Goal: Transaction & Acquisition: Purchase product/service

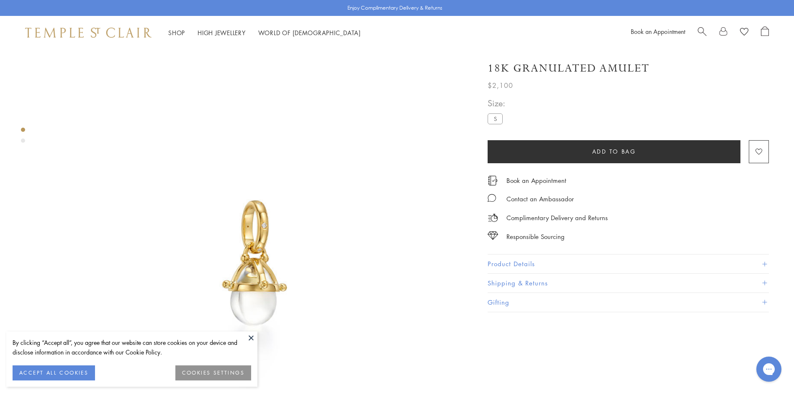
click at [249, 337] on button at bounding box center [251, 337] width 13 height 13
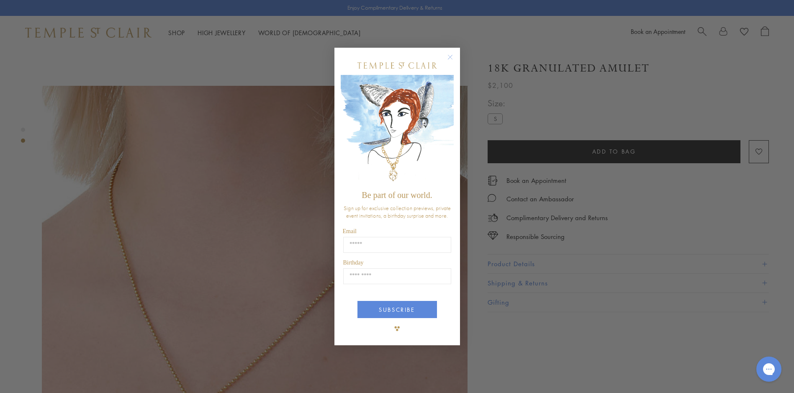
scroll to position [539, 0]
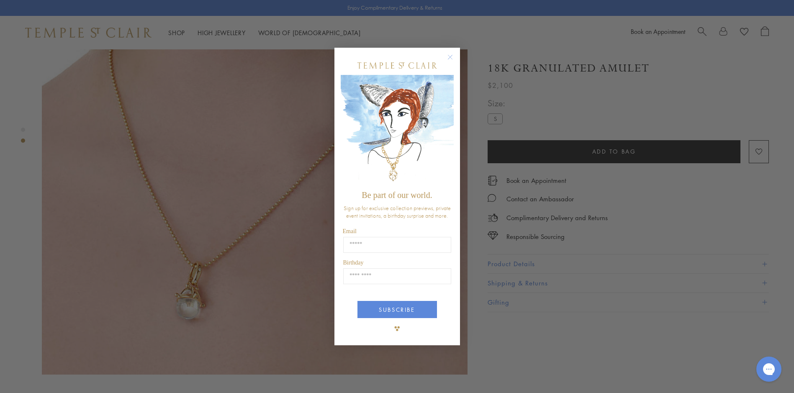
click at [450, 56] on circle "Close dialog" at bounding box center [450, 57] width 10 height 10
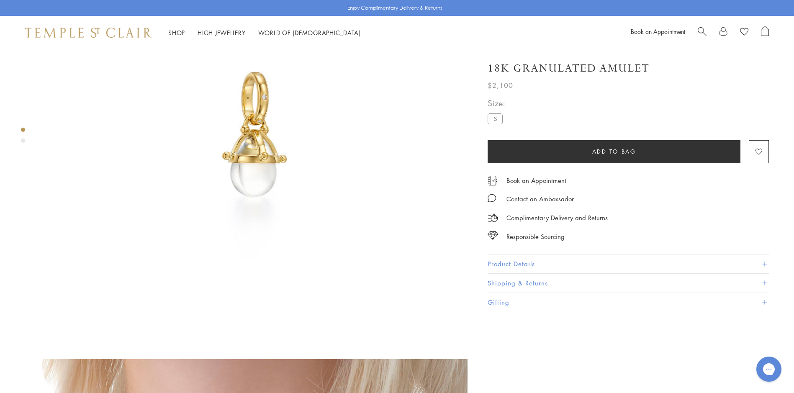
scroll to position [0, 0]
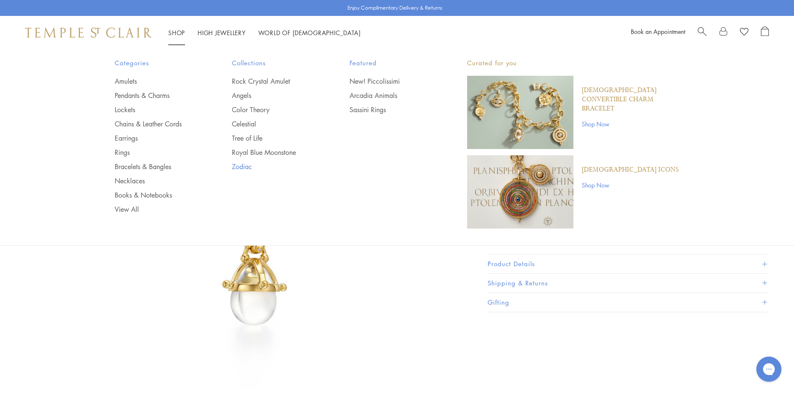
click at [244, 166] on link "Zodiac" at bounding box center [274, 166] width 84 height 9
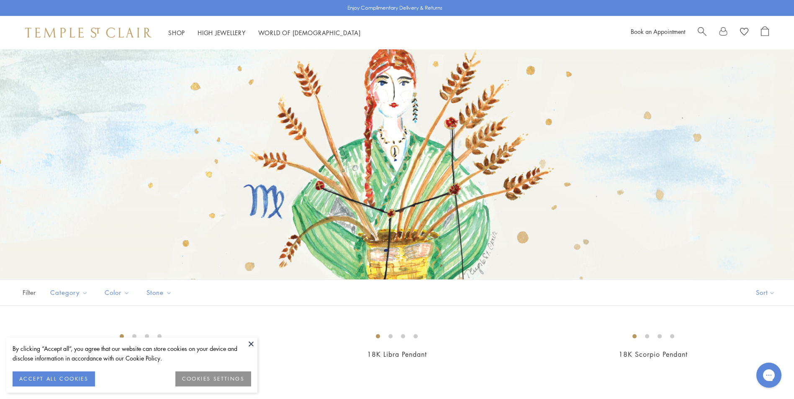
click at [250, 343] on button at bounding box center [251, 344] width 13 height 13
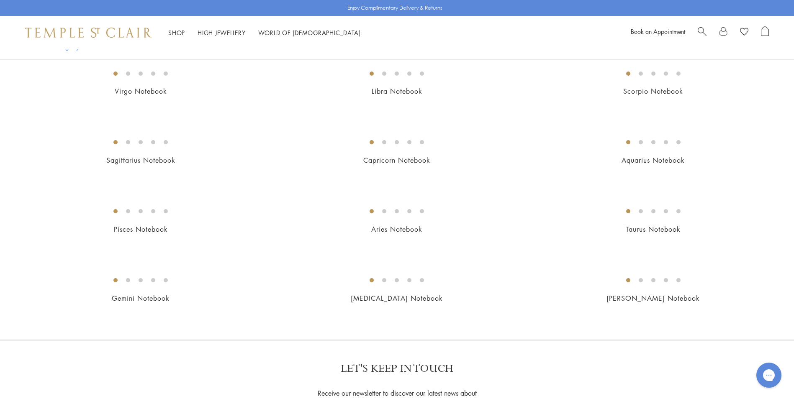
scroll to position [516, 0]
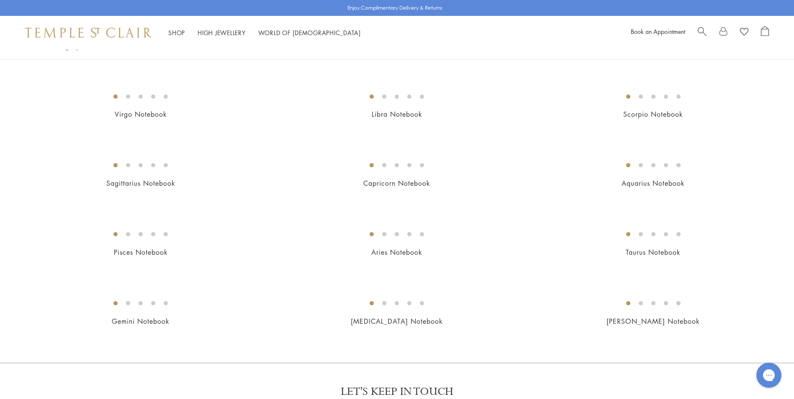
click at [0, 0] on img at bounding box center [0, 0] width 0 height 0
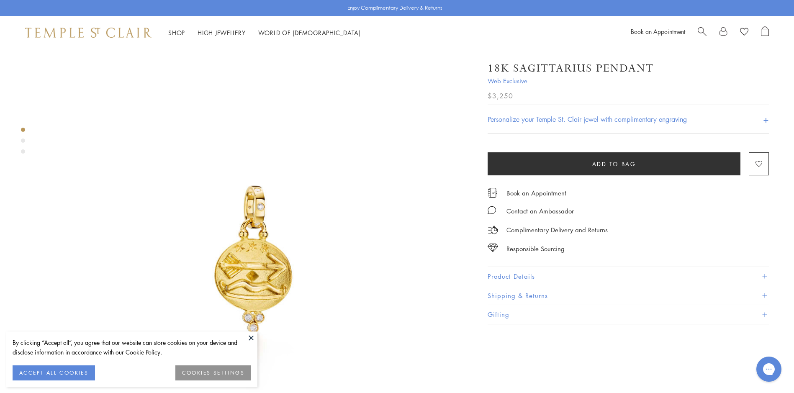
click at [559, 122] on h4 "Personalize your Temple St. Clair jewel with complimentary engraving" at bounding box center [587, 119] width 199 height 10
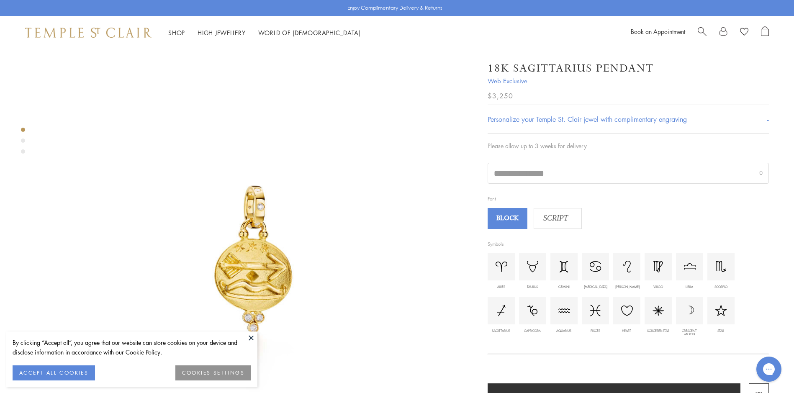
click at [595, 269] on img at bounding box center [596, 266] width 12 height 11
click at [593, 277] on div at bounding box center [595, 266] width 27 height 27
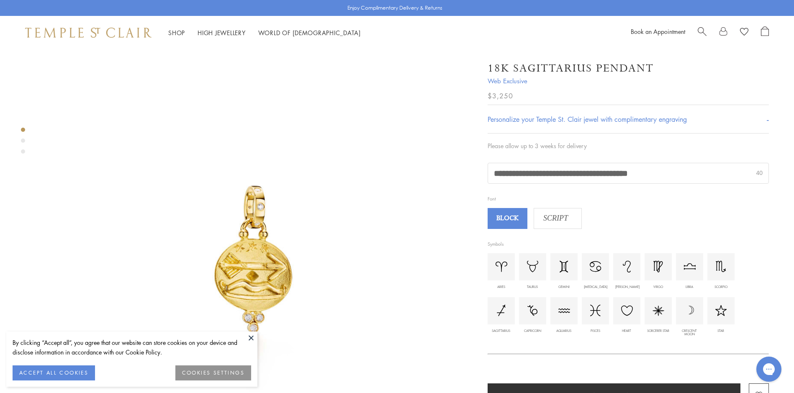
click at [680, 170] on input "**********" at bounding box center [628, 173] width 280 height 20
type input "********"
click at [508, 219] on span "BLOCK" at bounding box center [508, 218] width 38 height 13
click at [561, 219] on span "SCRIPT" at bounding box center [555, 218] width 43 height 13
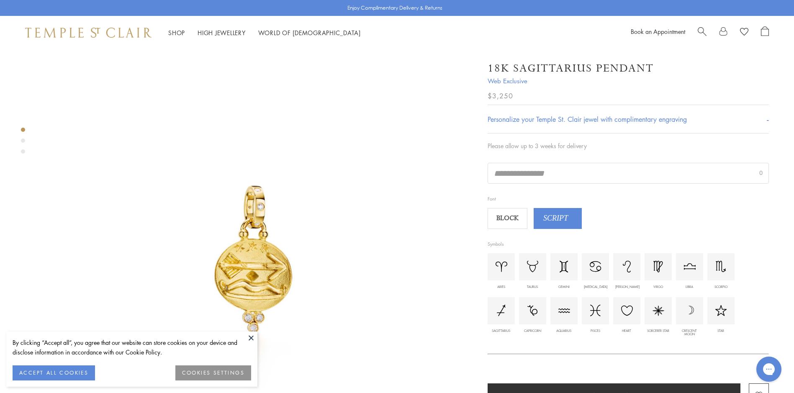
click at [507, 220] on span "BLOCK" at bounding box center [508, 218] width 38 height 13
click at [592, 118] on h4 "Personalize your Temple St. Clair jewel with complimentary engraving" at bounding box center [587, 119] width 199 height 10
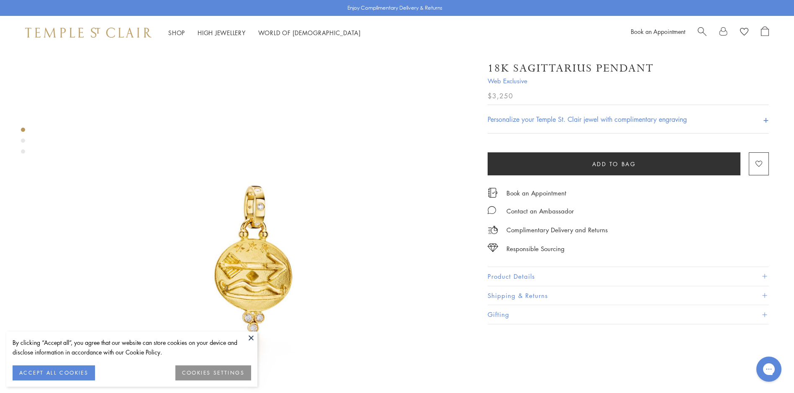
click at [592, 118] on h4 "Personalize your Temple St. Clair jewel with complimentary engraving" at bounding box center [587, 119] width 199 height 10
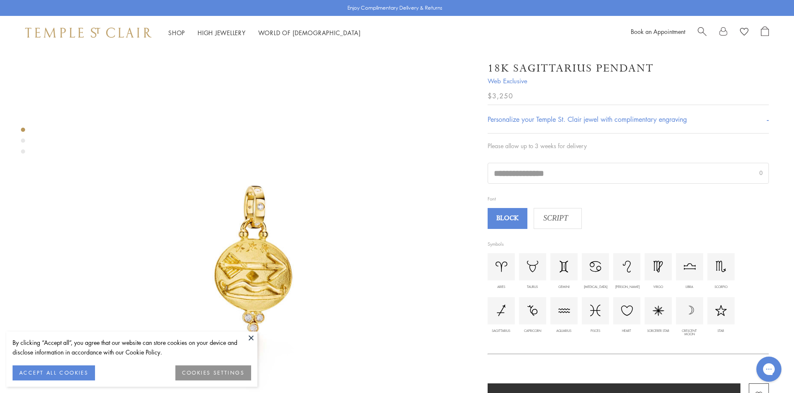
click at [629, 311] on img at bounding box center [627, 310] width 12 height 10
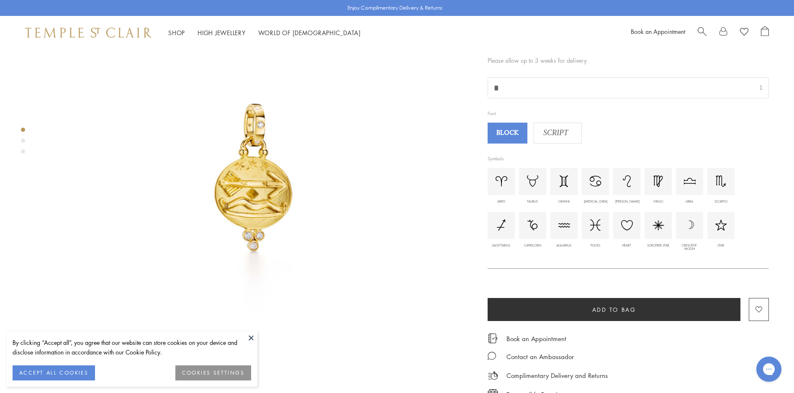
scroll to position [99, 0]
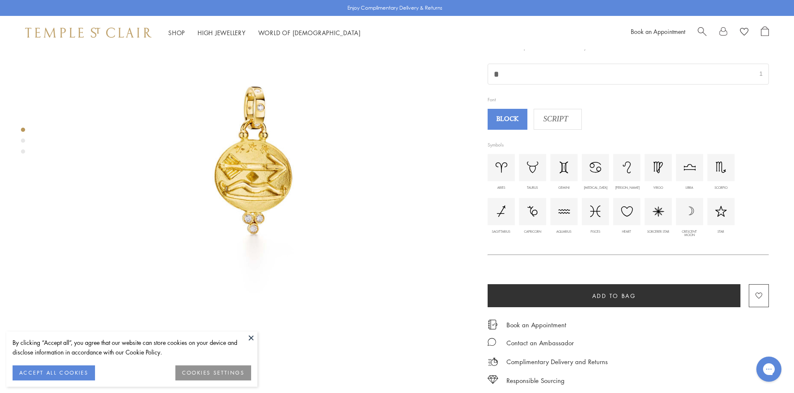
click at [268, 173] on img at bounding box center [255, 163] width 426 height 426
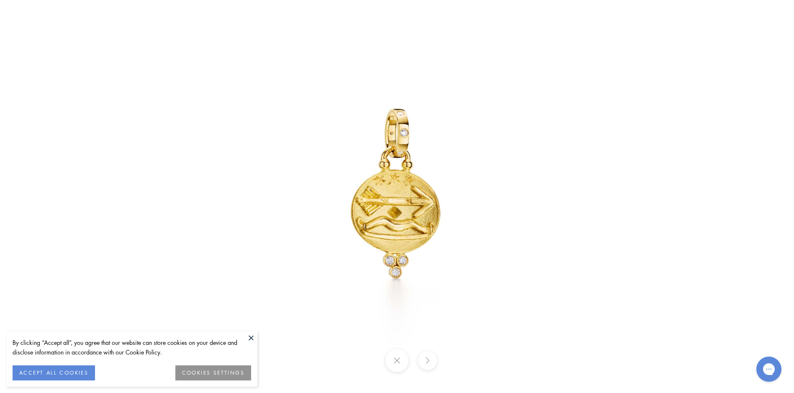
click at [268, 173] on img at bounding box center [397, 197] width 490 height 490
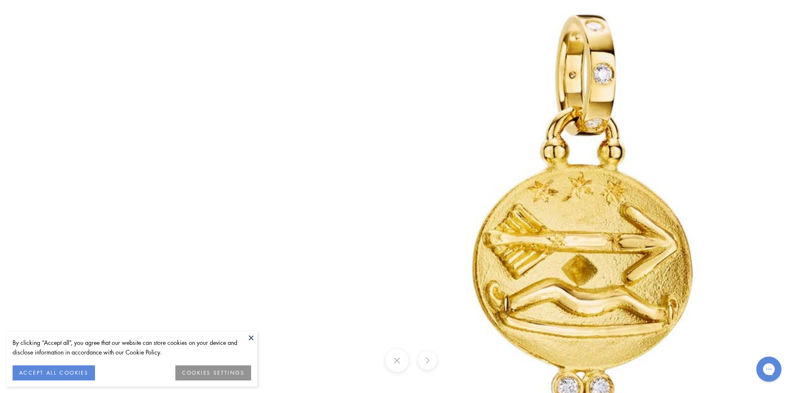
drag, startPoint x: 599, startPoint y: 150, endPoint x: 800, endPoint y: 241, distance: 220.4
click at [599, 150] on img at bounding box center [586, 230] width 1205 height 1205
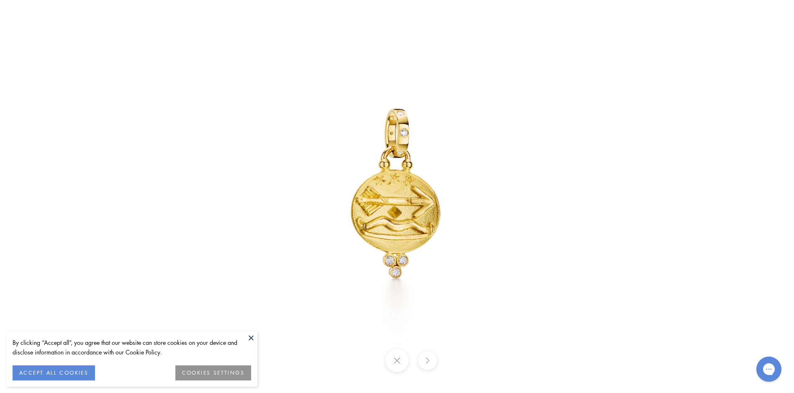
click at [428, 366] on button at bounding box center [427, 360] width 19 height 19
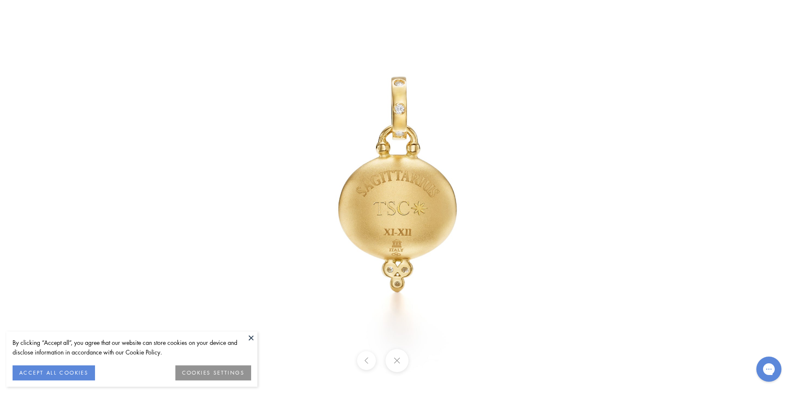
click at [395, 362] on button at bounding box center [396, 360] width 23 height 23
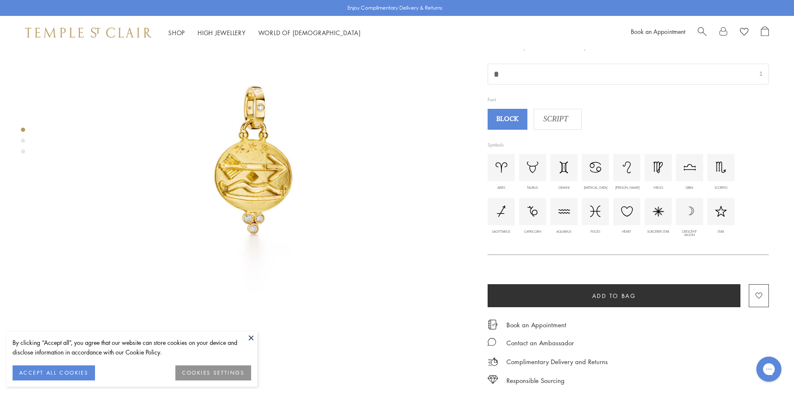
click at [660, 208] on img at bounding box center [658, 211] width 12 height 10
click at [689, 211] on div "☽" at bounding box center [689, 211] width 27 height 27
click at [712, 211] on div at bounding box center [720, 211] width 27 height 27
click at [626, 74] on input "**********" at bounding box center [628, 74] width 280 height 20
type input "*"
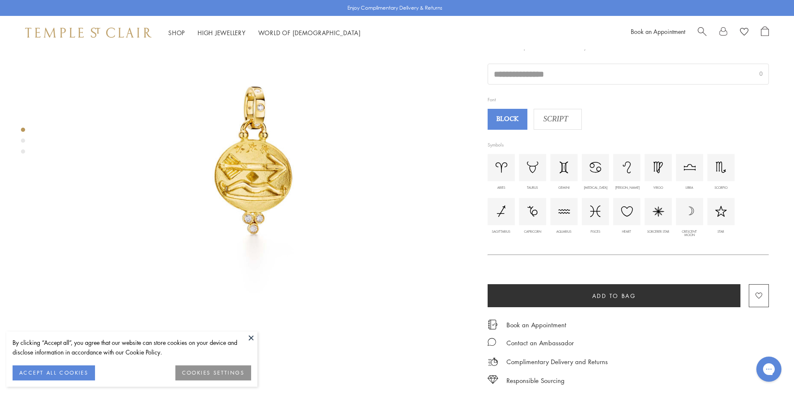
click at [722, 213] on img at bounding box center [721, 211] width 12 height 11
click at [690, 213] on div "☽" at bounding box center [689, 211] width 27 height 27
click at [551, 76] on input "**" at bounding box center [628, 74] width 280 height 20
type input "*"
click at [693, 213] on div "☽" at bounding box center [689, 211] width 27 height 27
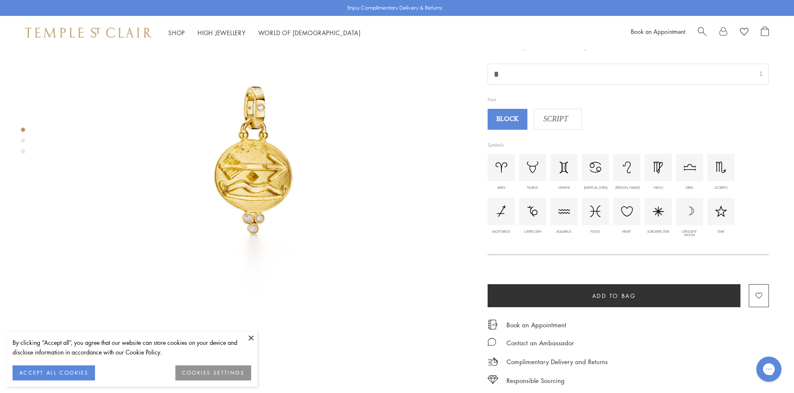
click at [722, 213] on img at bounding box center [721, 211] width 12 height 11
click at [494, 72] on input "**" at bounding box center [628, 74] width 280 height 20
click at [717, 211] on img at bounding box center [721, 211] width 12 height 11
click at [531, 74] on input "***" at bounding box center [628, 74] width 280 height 20
click at [690, 168] on img at bounding box center [690, 167] width 12 height 7
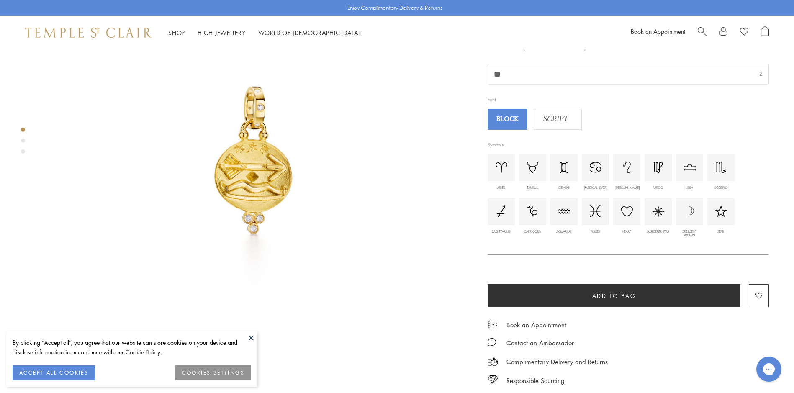
type input "*********"
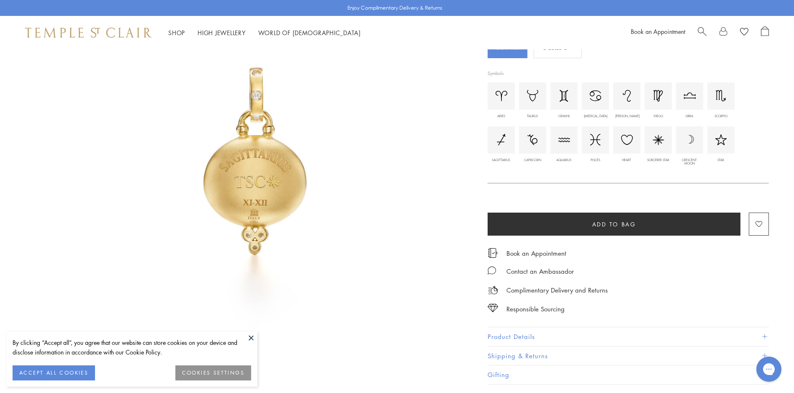
scroll to position [815, 0]
